Goal: Navigation & Orientation: Find specific page/section

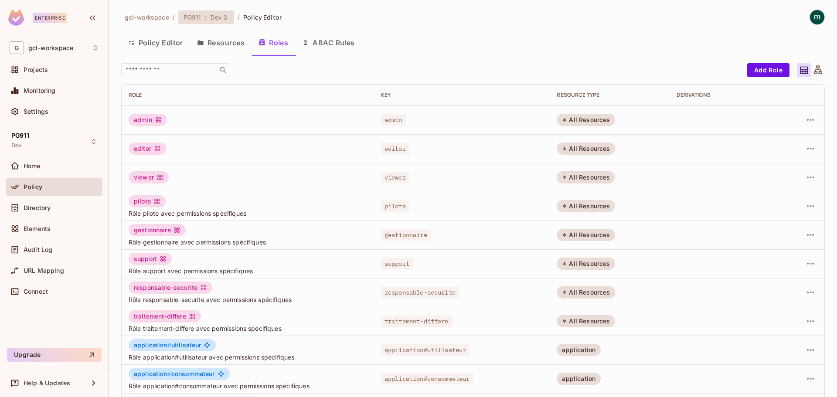
click at [193, 18] on span "PG911" at bounding box center [192, 17] width 18 height 8
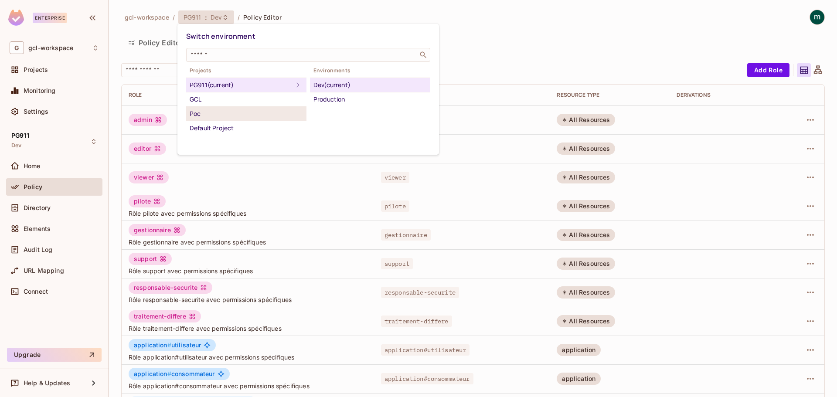
click at [199, 109] on div "Poc" at bounding box center [246, 114] width 113 height 10
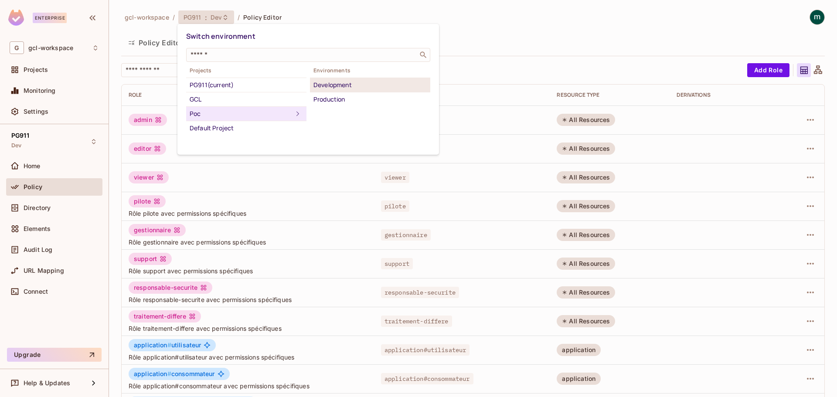
click at [336, 86] on div "Development" at bounding box center [369, 85] width 113 height 10
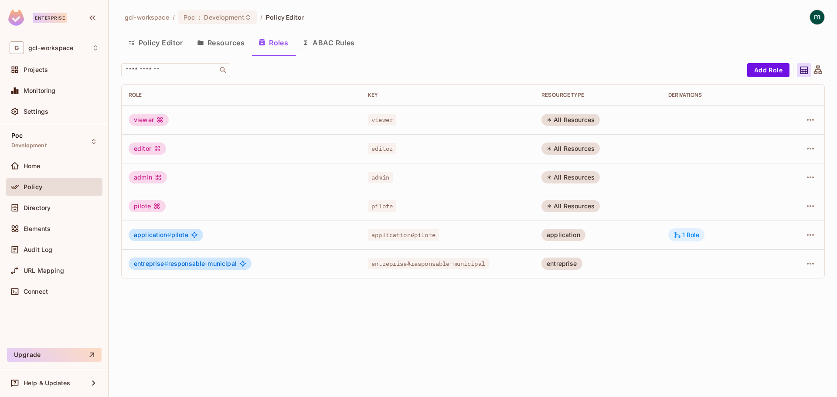
click at [694, 233] on div "1 Role" at bounding box center [686, 235] width 26 height 8
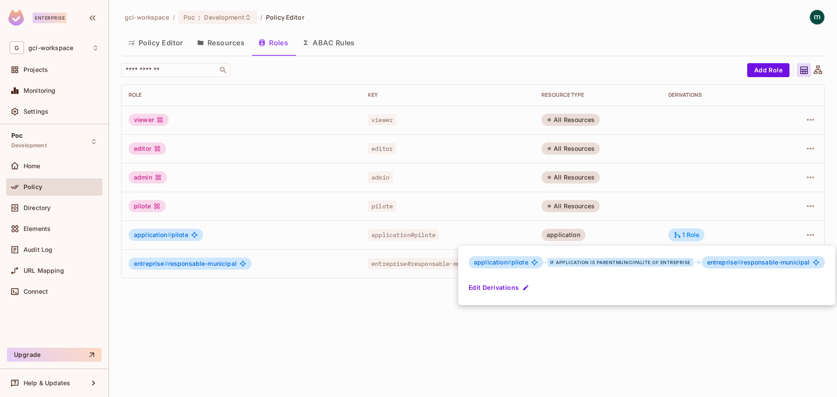
click at [245, 329] on div at bounding box center [418, 198] width 837 height 397
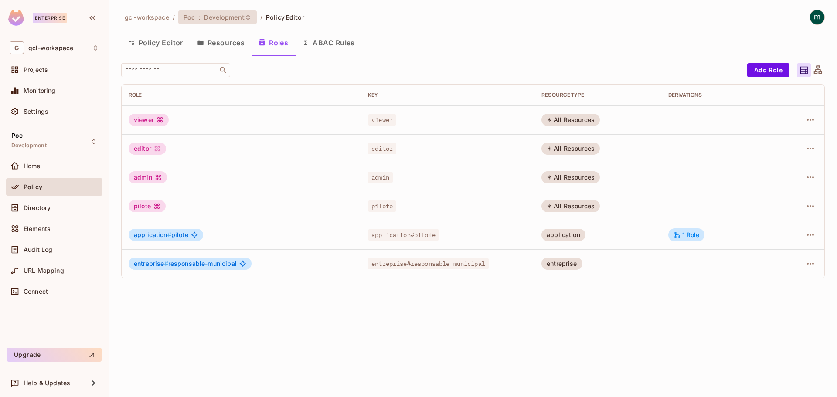
click at [231, 16] on span "Development" at bounding box center [224, 17] width 40 height 8
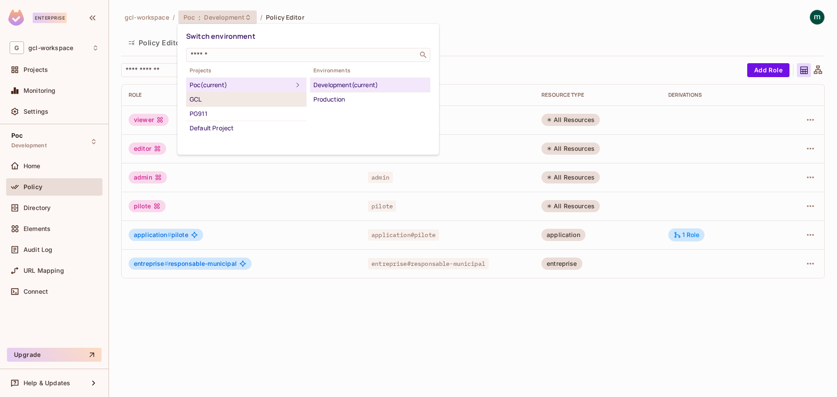
click at [213, 101] on div "GCL" at bounding box center [246, 99] width 113 height 10
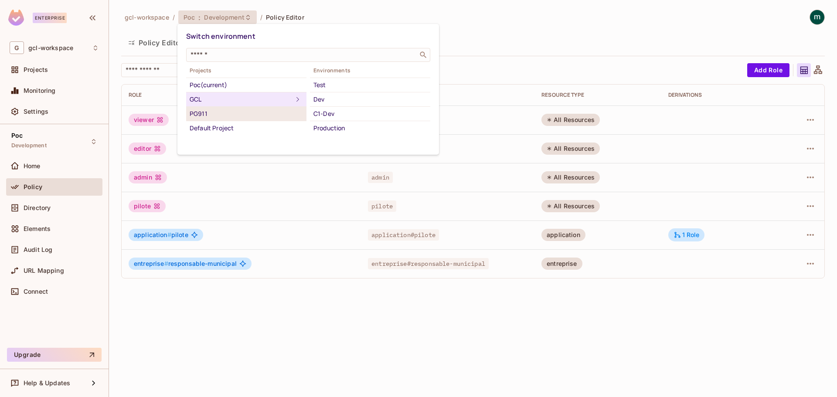
click at [213, 112] on div "PG911" at bounding box center [246, 114] width 113 height 10
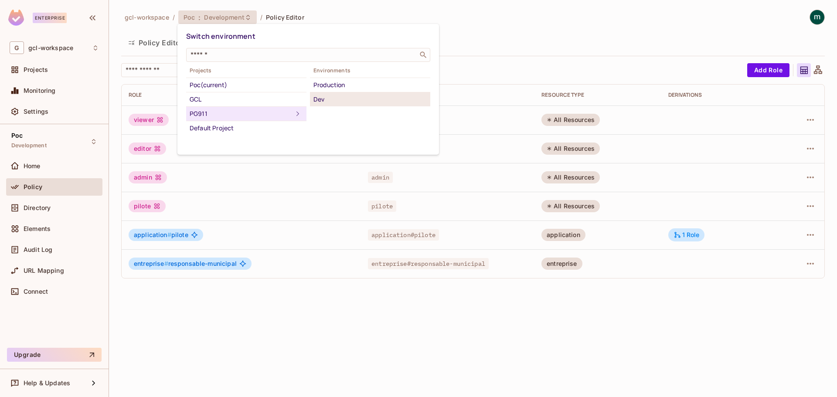
click at [330, 101] on div "Dev" at bounding box center [369, 99] width 113 height 10
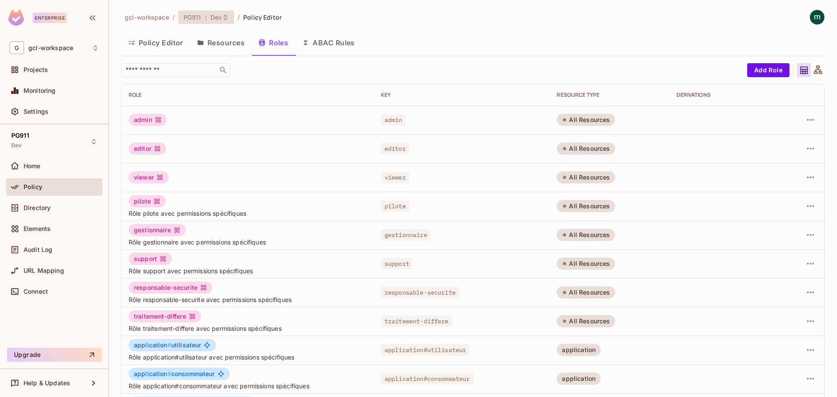
click at [191, 18] on span "PG911" at bounding box center [192, 17] width 18 height 8
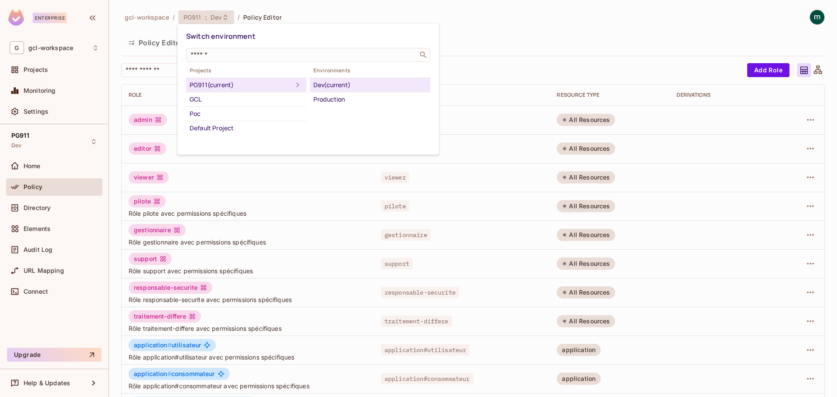
click at [379, 40] on div "Switch environment" at bounding box center [308, 36] width 244 height 16
click at [296, 169] on div at bounding box center [418, 198] width 837 height 397
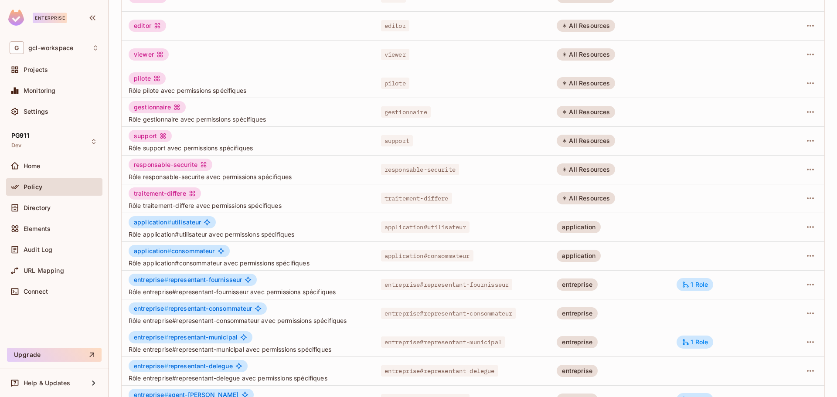
scroll to position [174, 0]
